Goal: Information Seeking & Learning: Learn about a topic

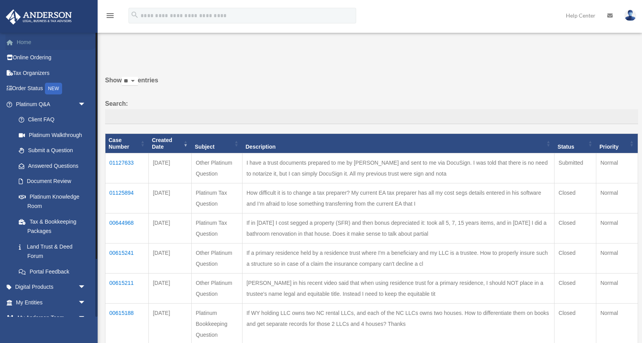
click at [21, 44] on link "Home" at bounding box center [51, 42] width 92 height 16
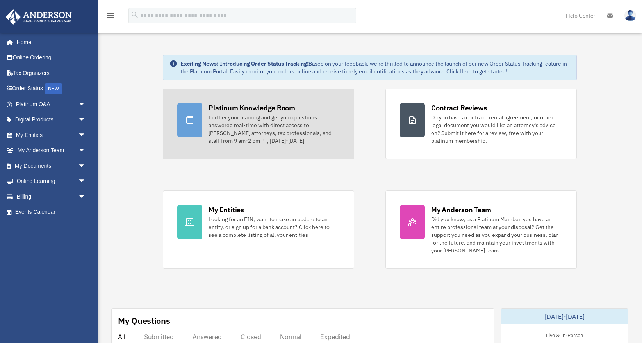
click at [253, 127] on div "Further your learning and get your questions answered real-time with direct acc…" at bounding box center [274, 129] width 131 height 31
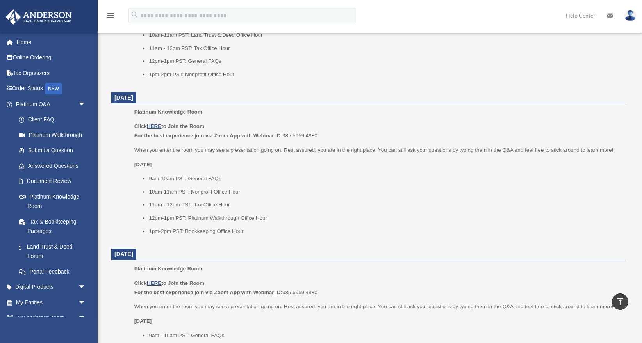
scroll to position [552, 0]
